Goal: Transaction & Acquisition: Purchase product/service

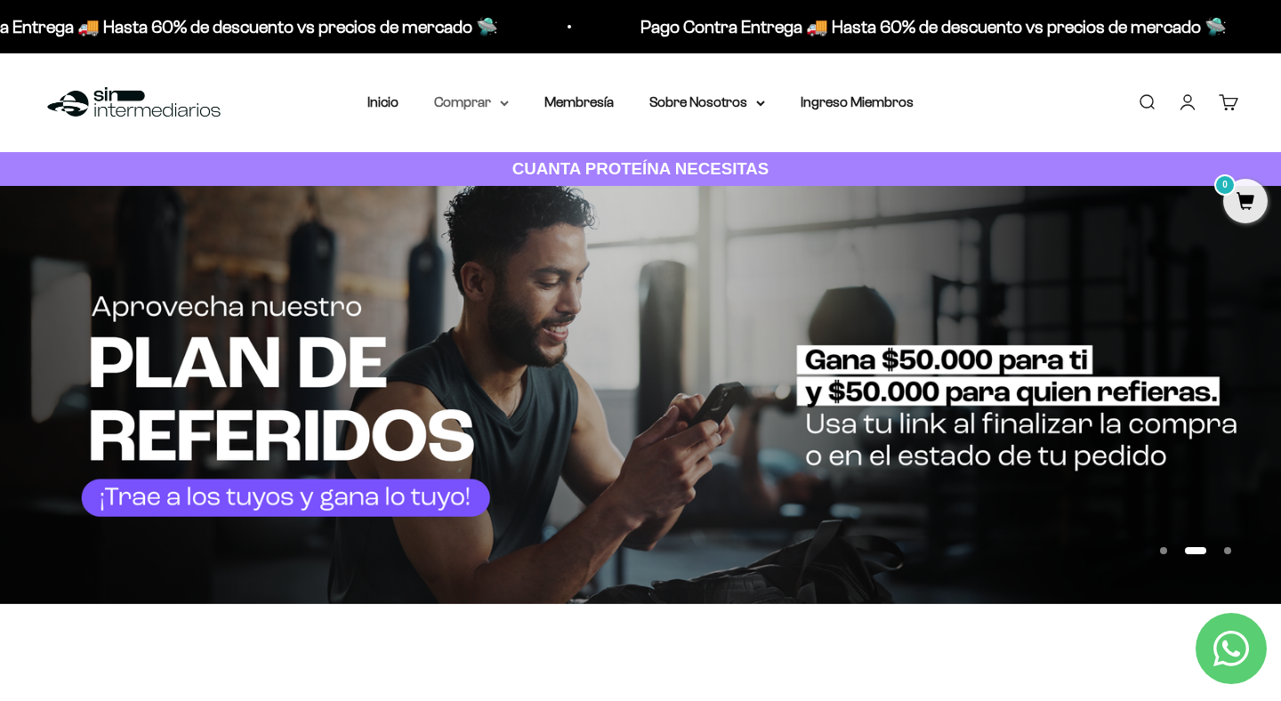
click at [480, 104] on summary "Comprar" at bounding box center [471, 102] width 75 height 23
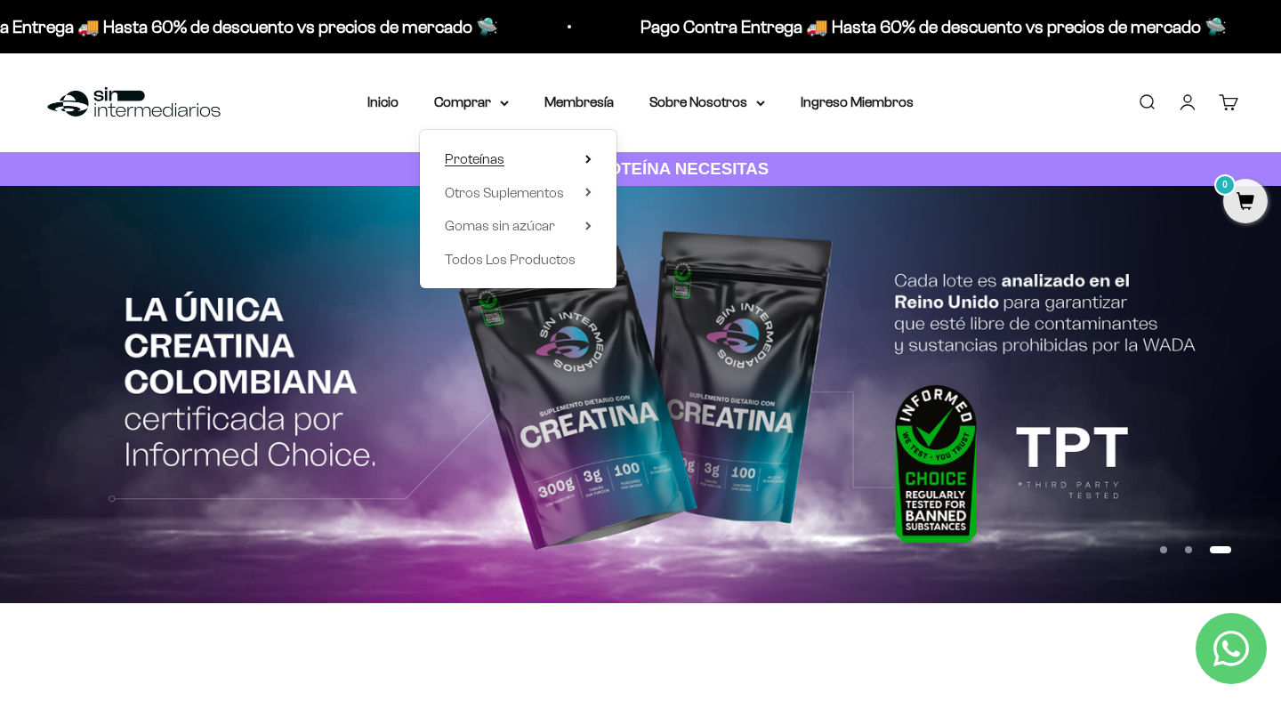
click at [464, 167] on span "Proteínas" at bounding box center [475, 159] width 60 height 23
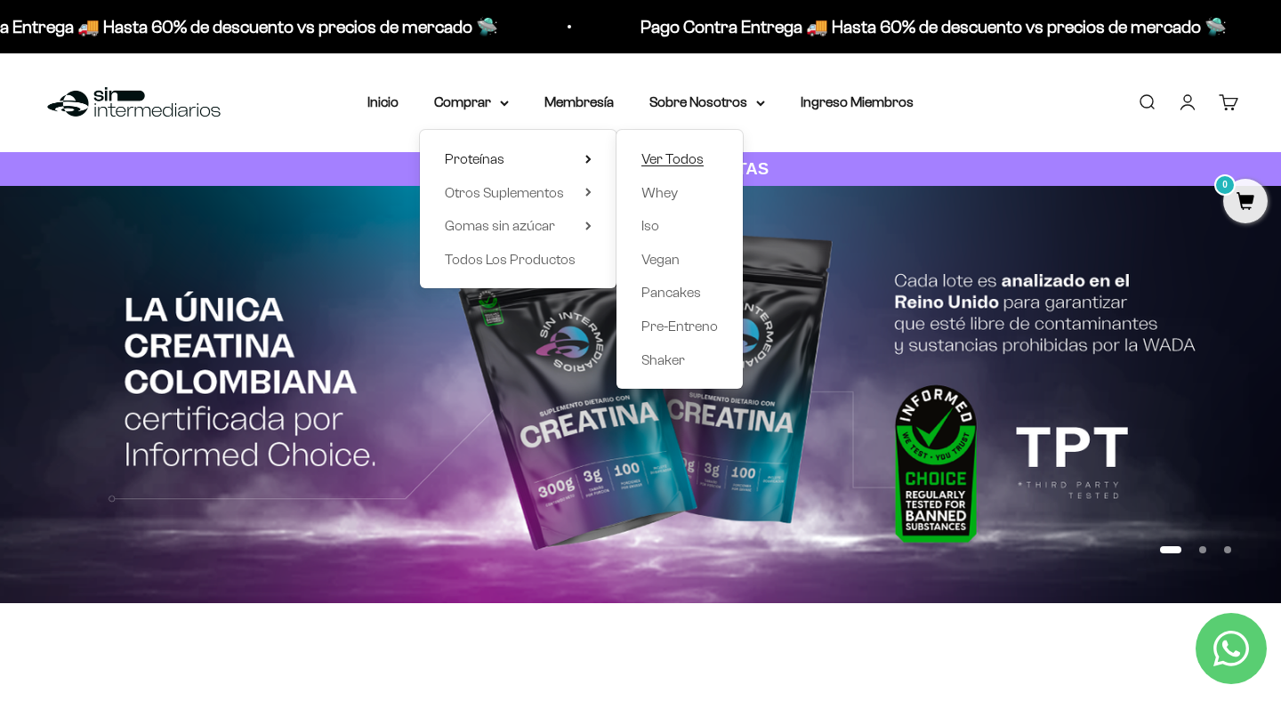
click at [673, 160] on span "Ver Todos" at bounding box center [672, 158] width 62 height 15
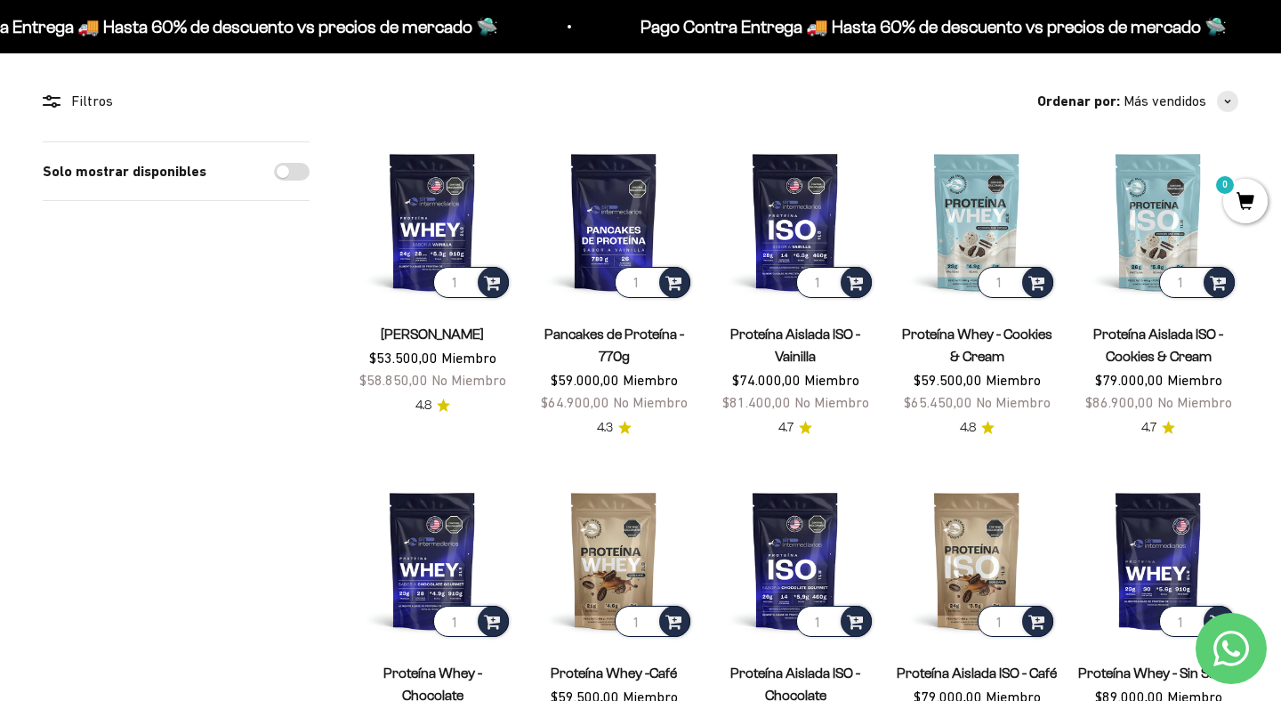
scroll to position [140, 0]
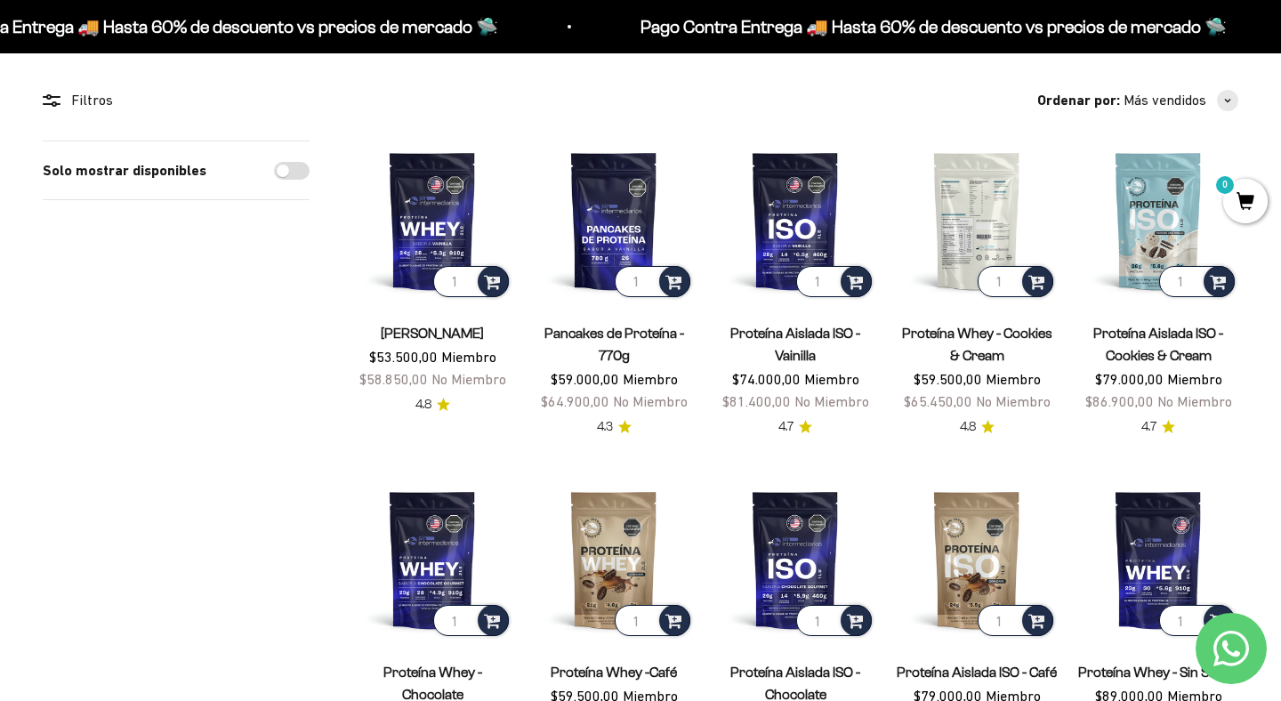
click at [988, 205] on img at bounding box center [977, 221] width 160 height 160
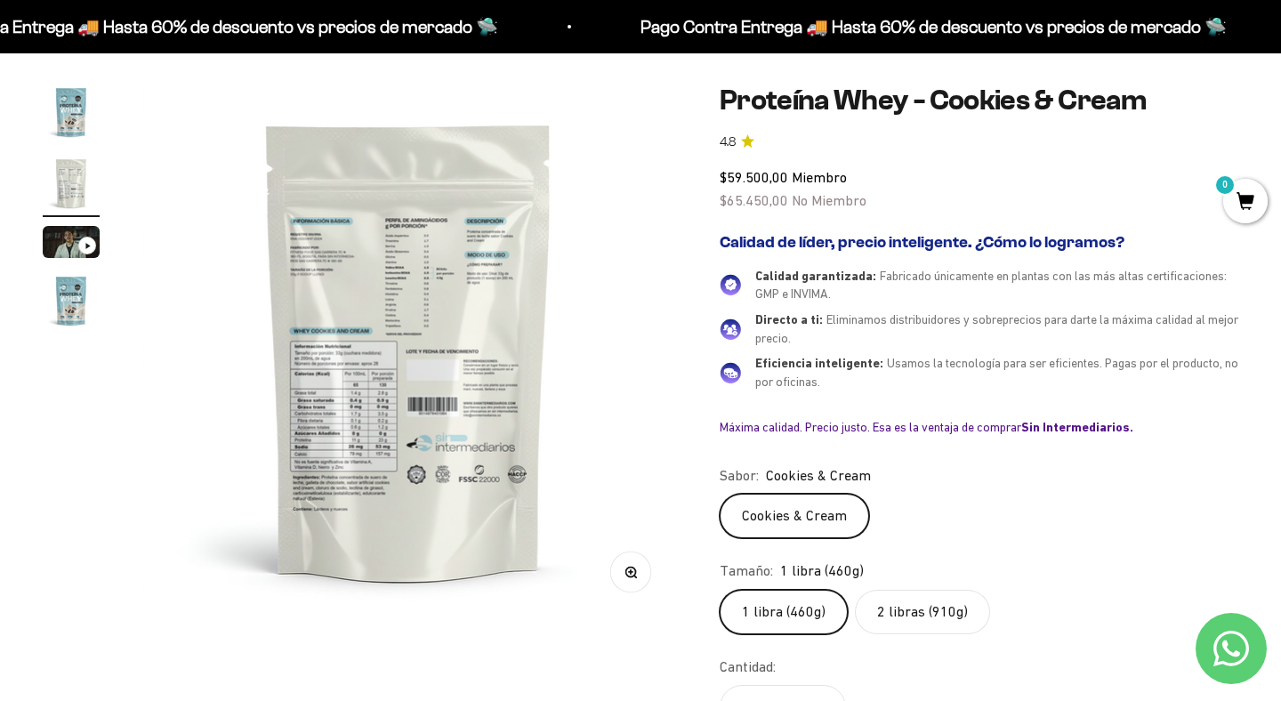
scroll to position [0, 556]
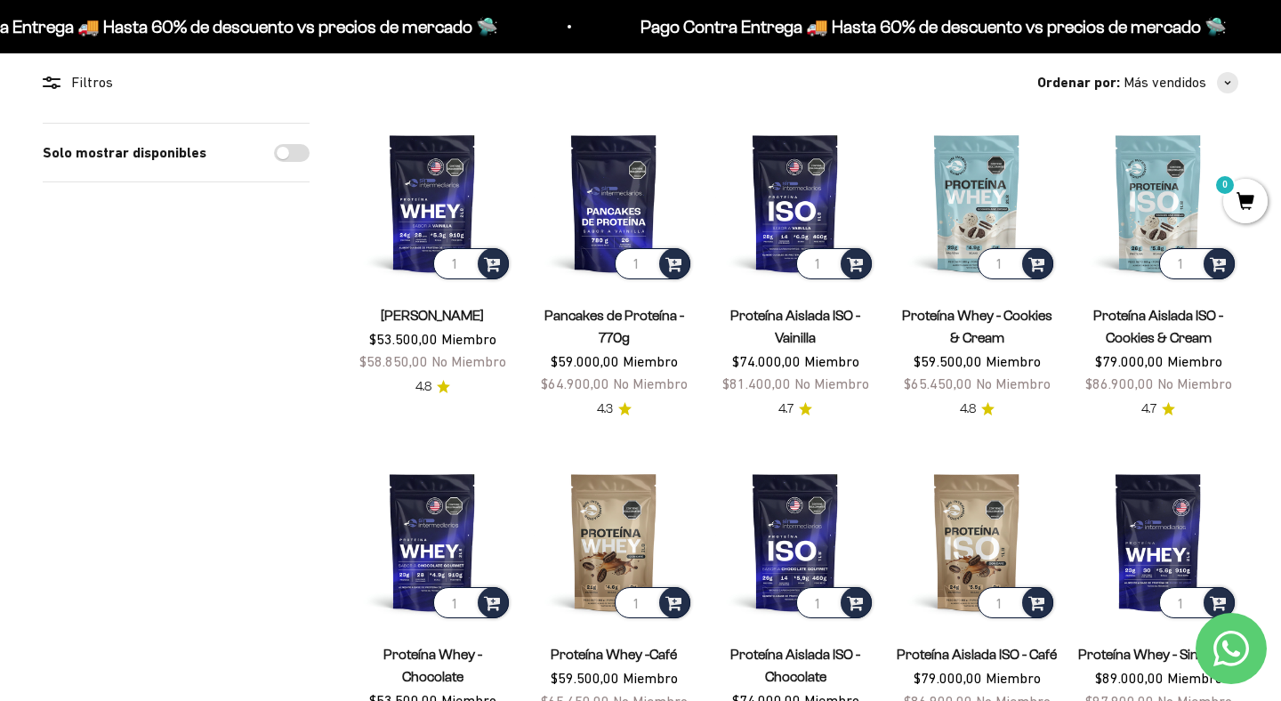
scroll to position [156, 0]
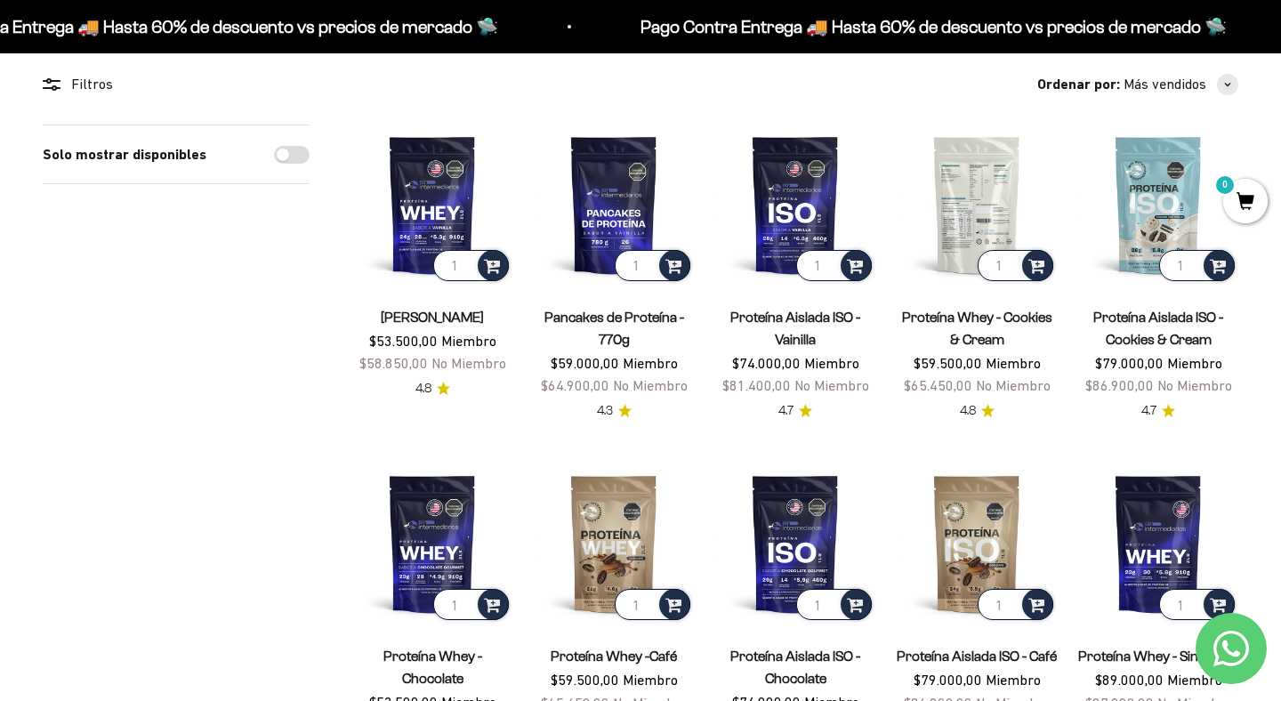
click at [949, 211] on img at bounding box center [977, 205] width 160 height 160
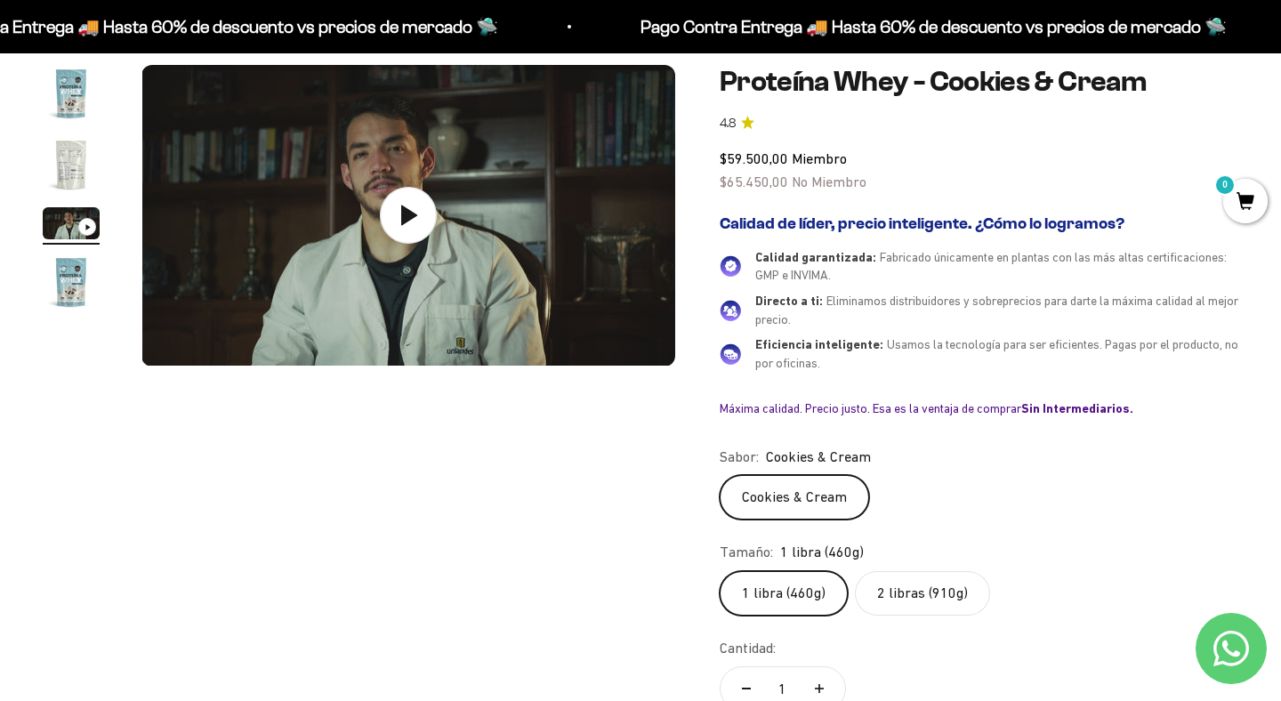
scroll to position [0, 1111]
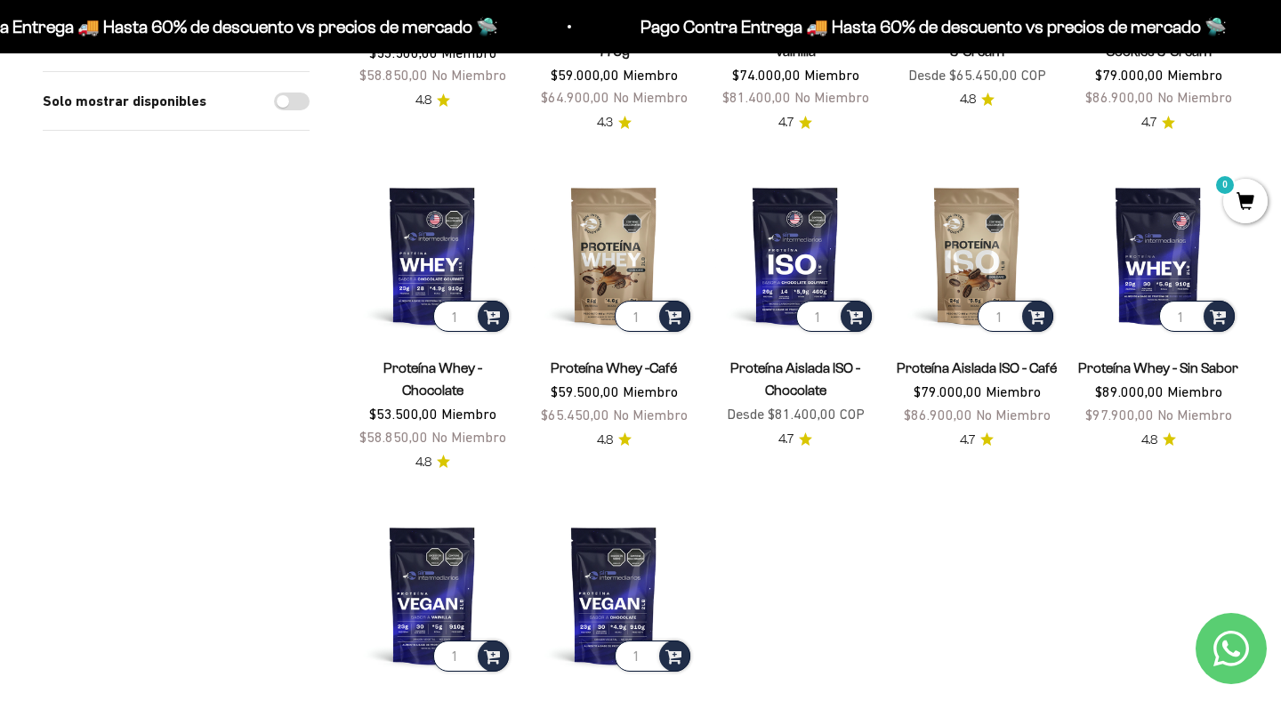
scroll to position [452, 0]
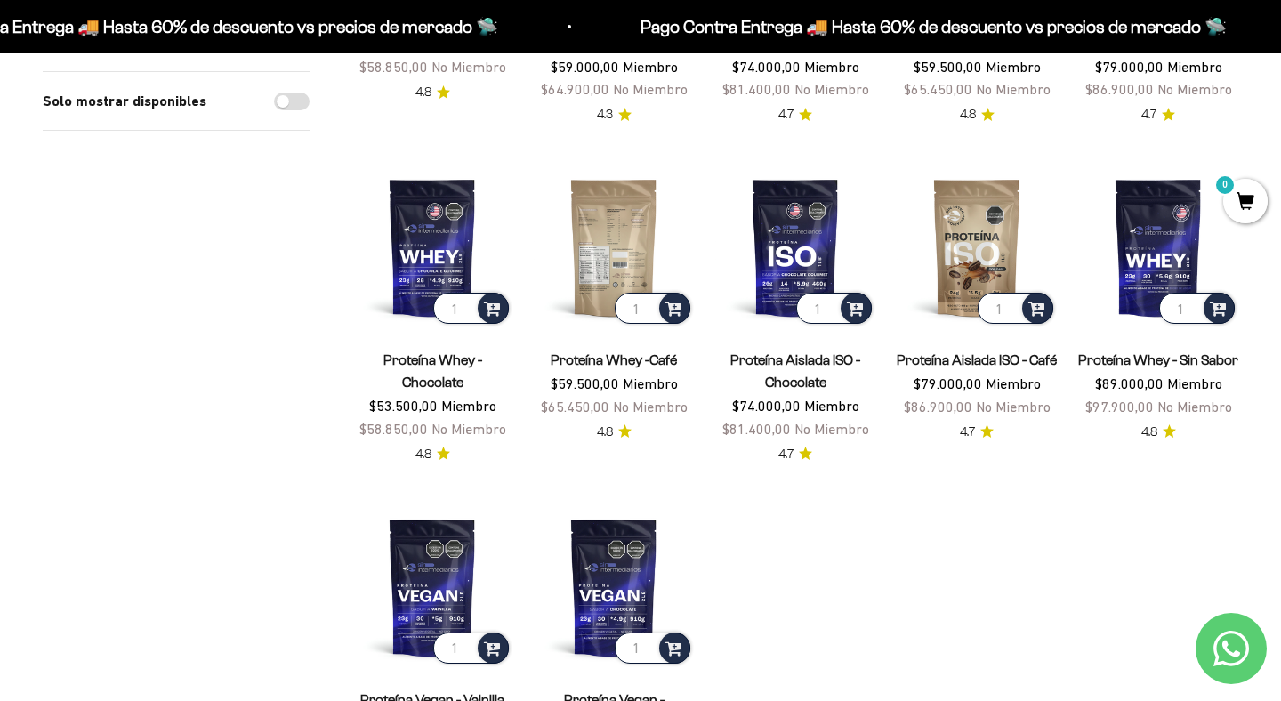
click at [596, 262] on img at bounding box center [614, 247] width 160 height 160
